Goal: Task Accomplishment & Management: Manage account settings

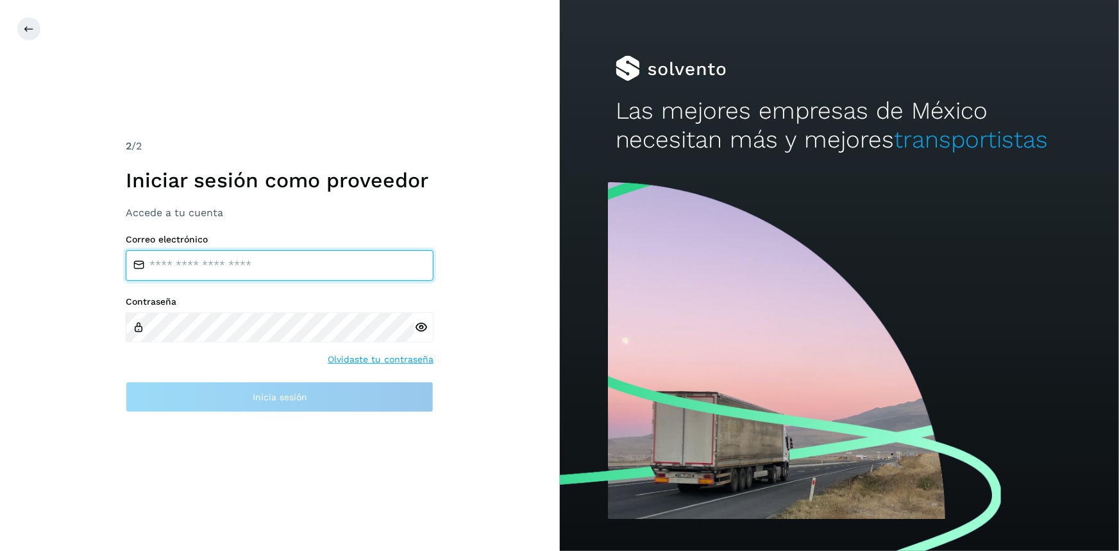
click at [260, 266] on input "email" at bounding box center [280, 265] width 308 height 31
type input "**********"
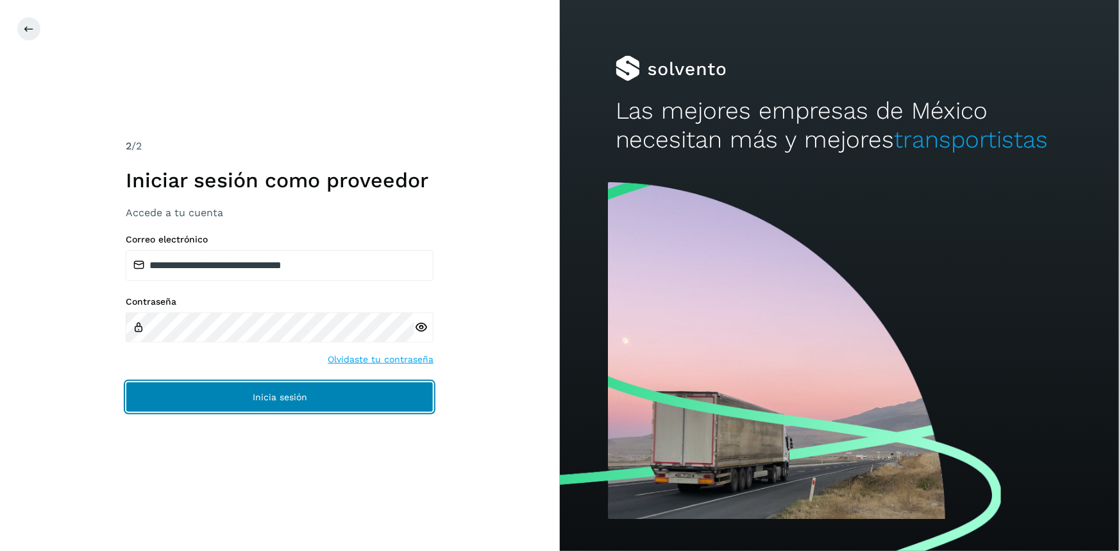
click at [296, 401] on span "Inicia sesión" at bounding box center [280, 397] width 55 height 9
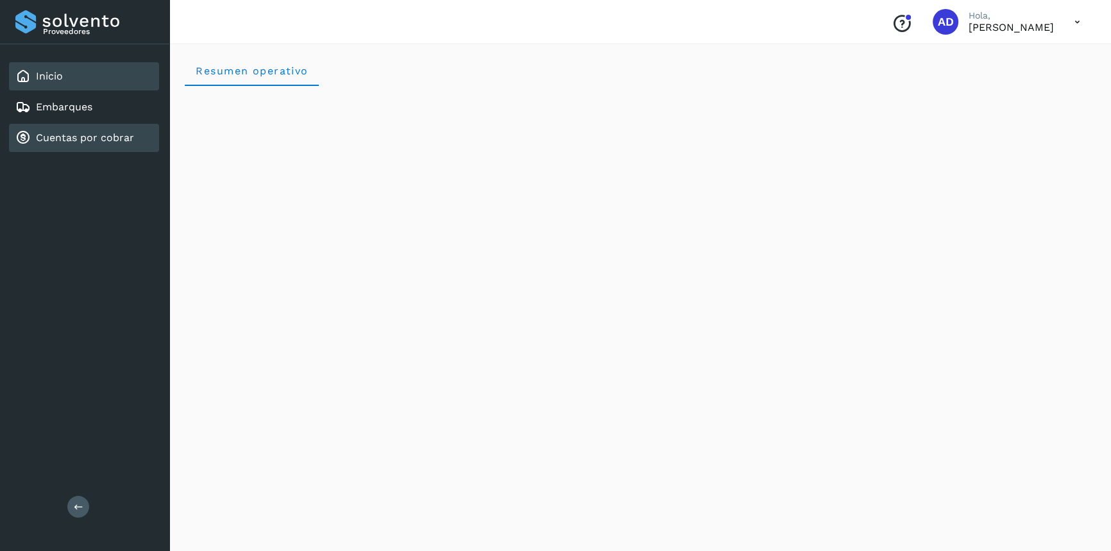
click at [67, 141] on link "Cuentas por cobrar" at bounding box center [85, 138] width 98 height 12
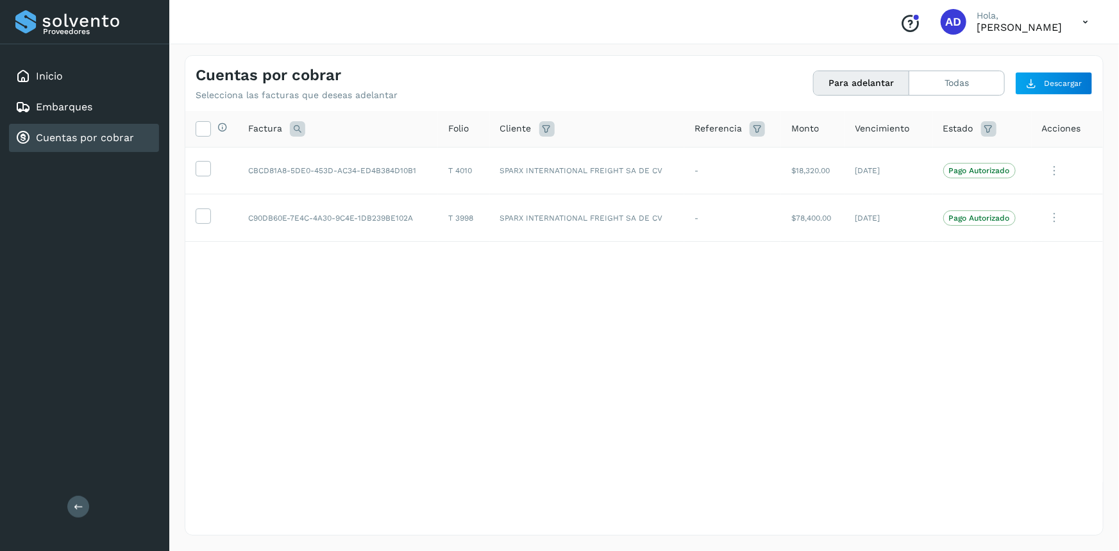
click at [1089, 21] on icon at bounding box center [1086, 22] width 26 height 26
click at [1001, 60] on div "Cerrar sesión" at bounding box center [1022, 58] width 153 height 24
